Goal: Task Accomplishment & Management: Manage account settings

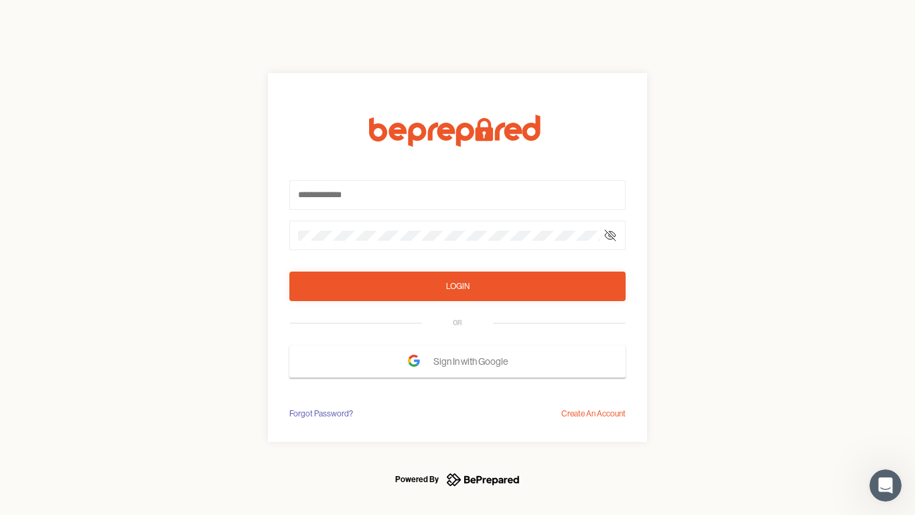
click at [458, 257] on form "Login OR Sign In with Google" at bounding box center [458, 246] width 336 height 263
click at [611, 235] on icon at bounding box center [610, 235] width 11 height 11
click at [458, 286] on div "Login" at bounding box center [457, 285] width 23 height 13
click at [458, 361] on span "Sign In with Google" at bounding box center [474, 361] width 81 height 24
click at [320, 413] on div "Forgot Password?" at bounding box center [322, 413] width 64 height 13
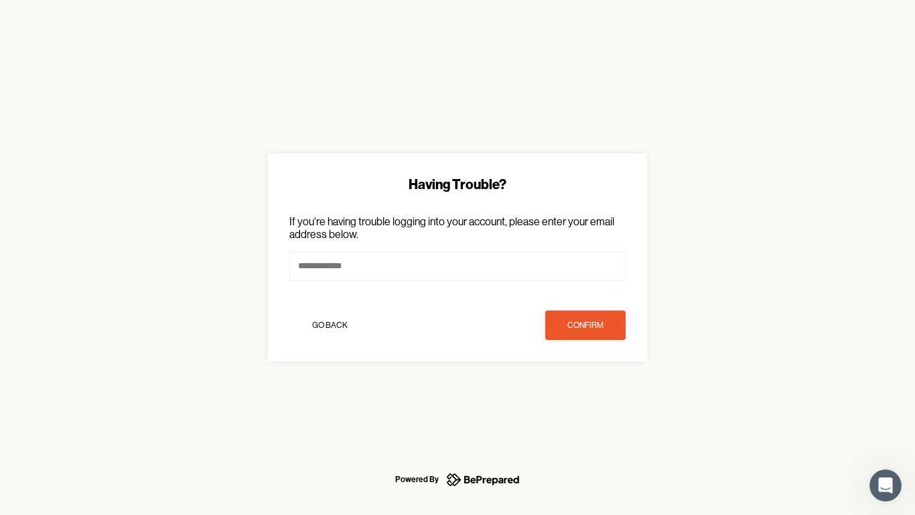
click at [594, 413] on div "Having Trouble? If you're having trouble logging into your account, please ente…" at bounding box center [457, 257] width 915 height 515
click at [886, 485] on icon "Open Intercom Messenger" at bounding box center [886, 485] width 22 height 22
